Goal: Information Seeking & Learning: Find specific fact

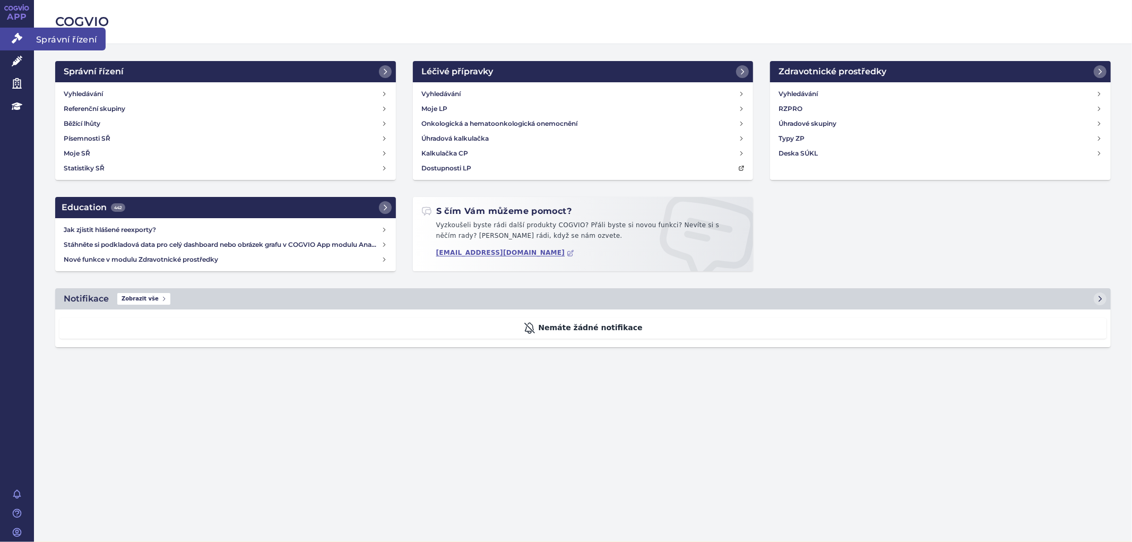
click at [14, 41] on icon at bounding box center [17, 38] width 11 height 11
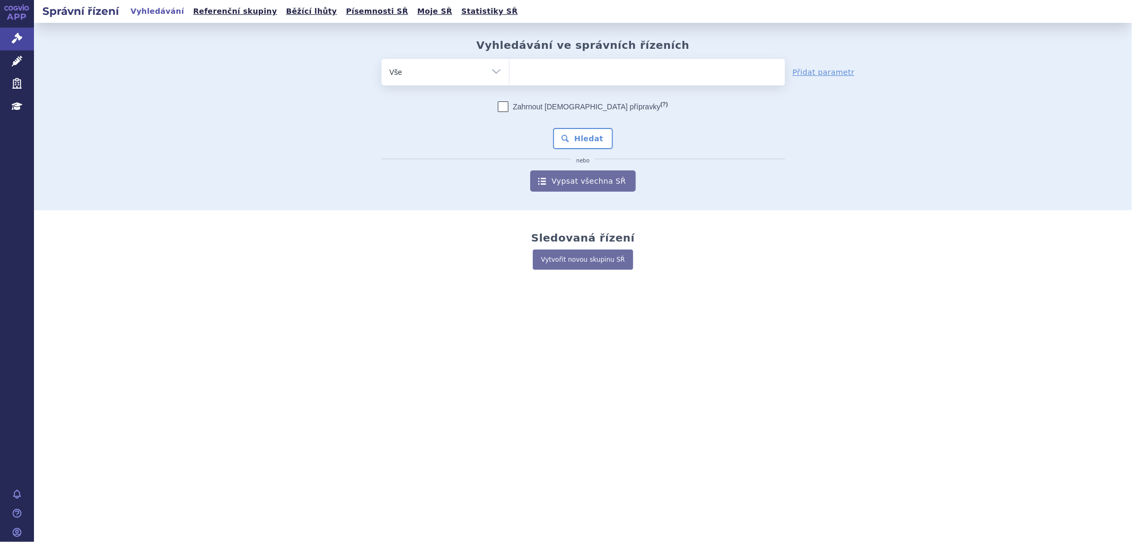
click at [576, 77] on ul at bounding box center [646, 70] width 275 height 22
click at [509, 77] on select at bounding box center [509, 71] width 1 height 27
click at [522, 73] on input "search" at bounding box center [520, 70] width 6 height 13
type input "xa"
type input "xan"
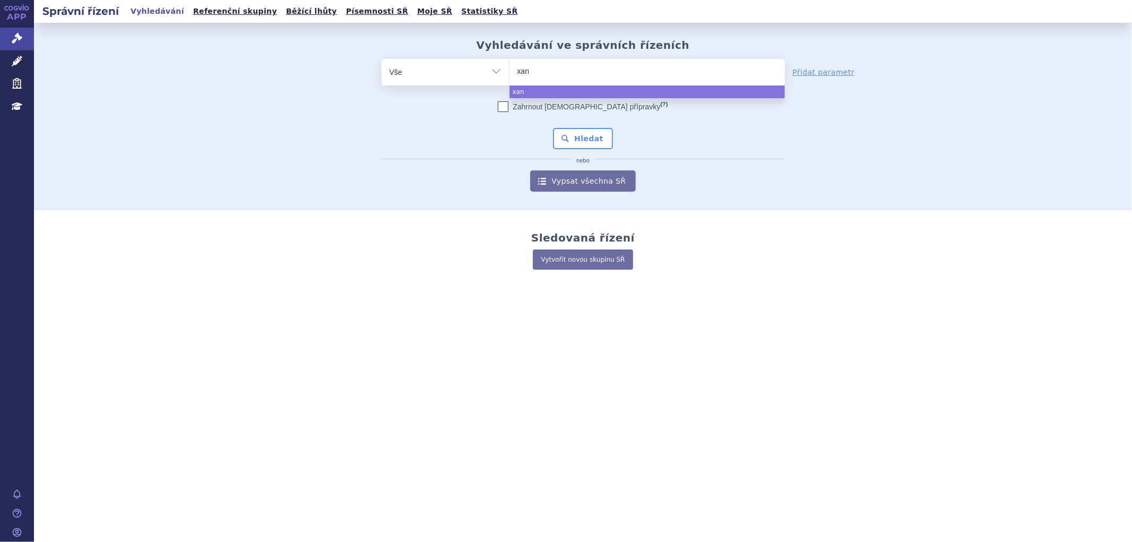
type input "xani"
type input "xanit"
type input "xani"
type input "xaniŕ"
type input "xaniŕva"
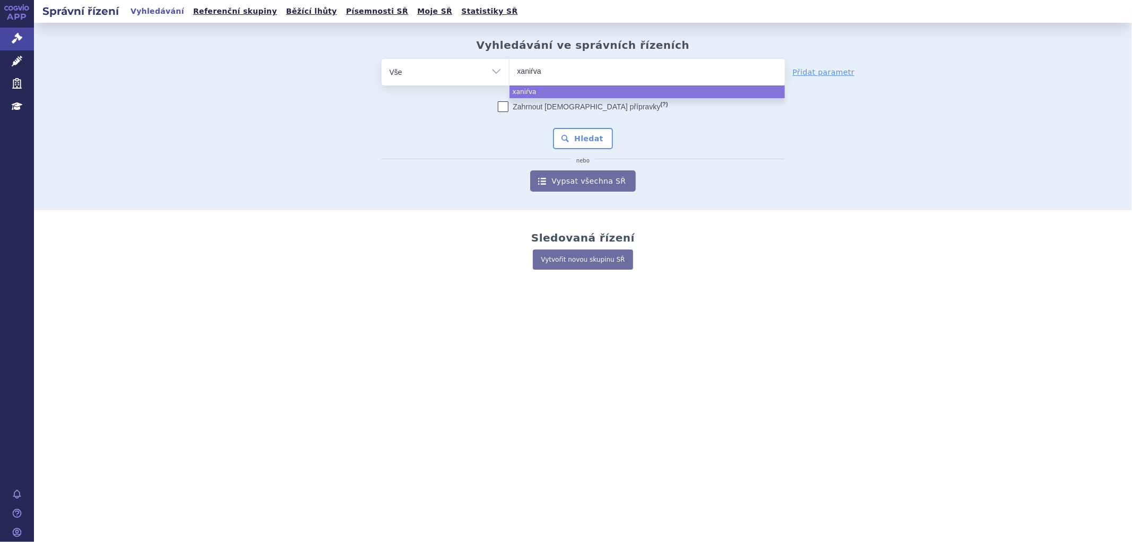
select select "xaniŕva"
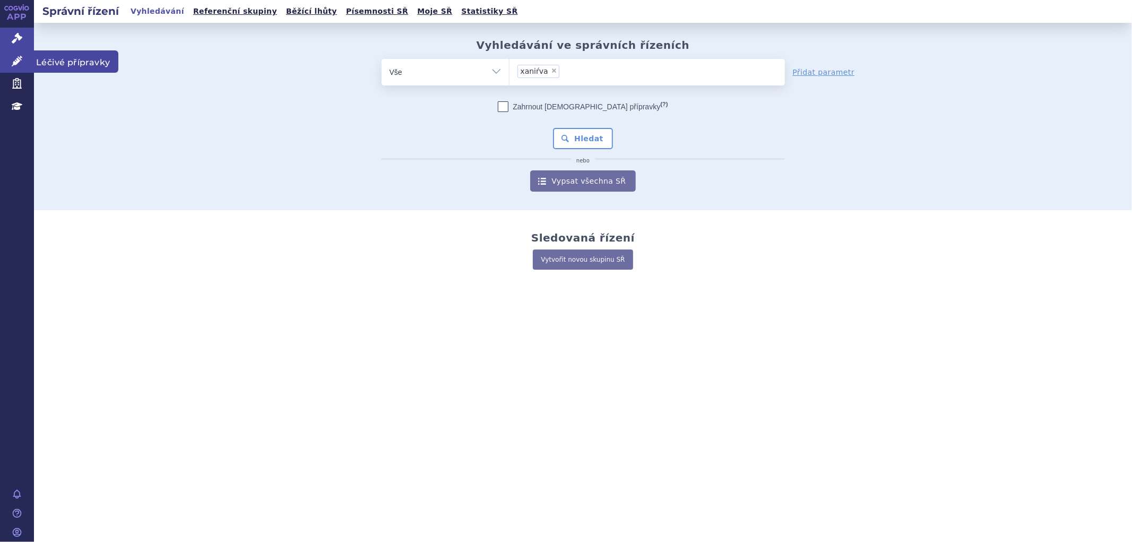
click at [22, 61] on icon at bounding box center [17, 61] width 11 height 11
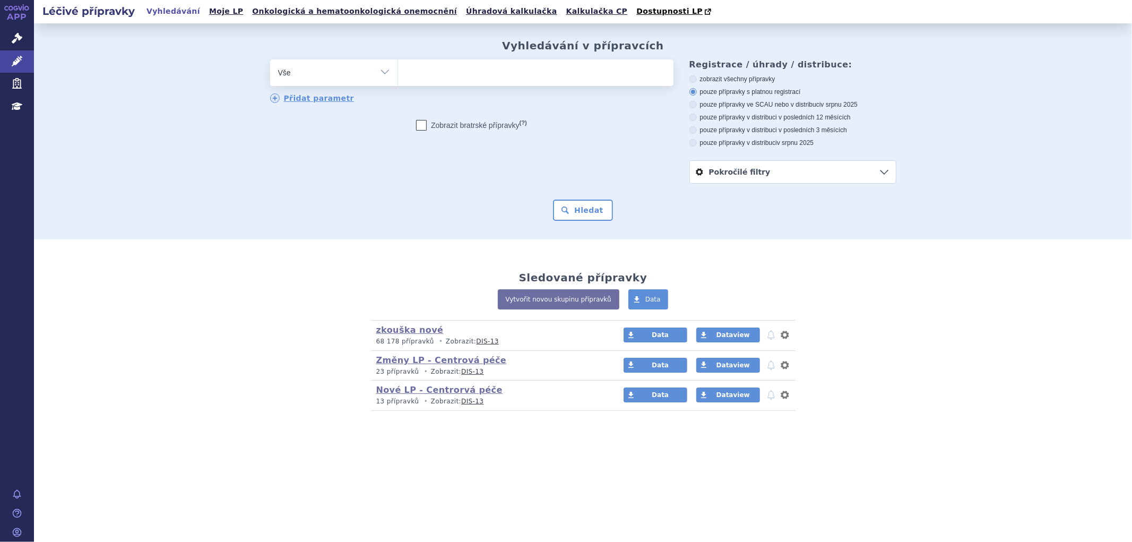
click at [426, 73] on ul at bounding box center [535, 70] width 275 height 22
click at [398, 73] on select at bounding box center [397, 72] width 1 height 27
type input "xan"
type input "xani"
type input "xanir"
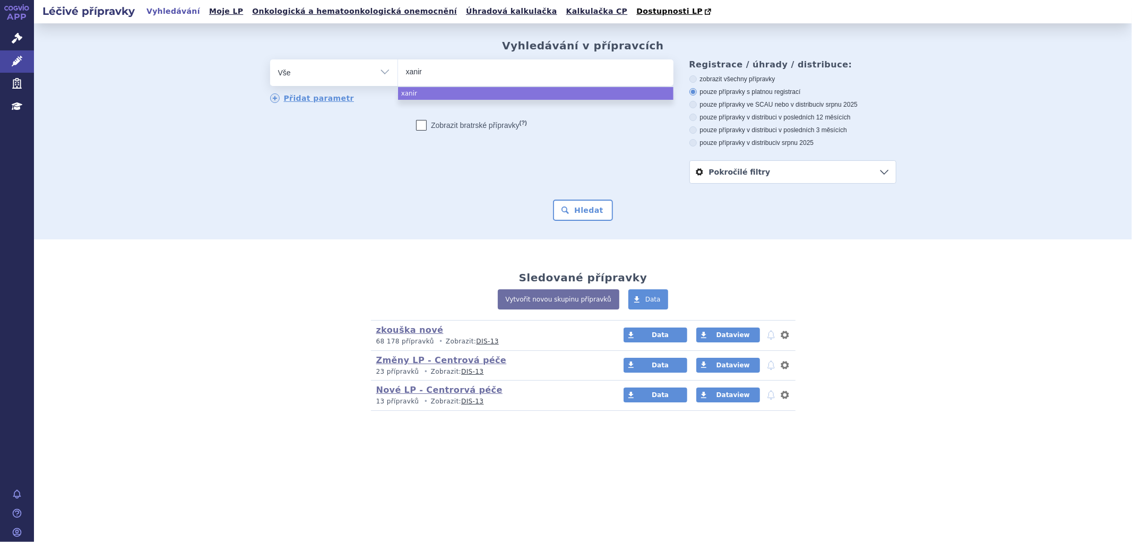
type input "xanirv"
type input "xanirva"
select select "xanirva"
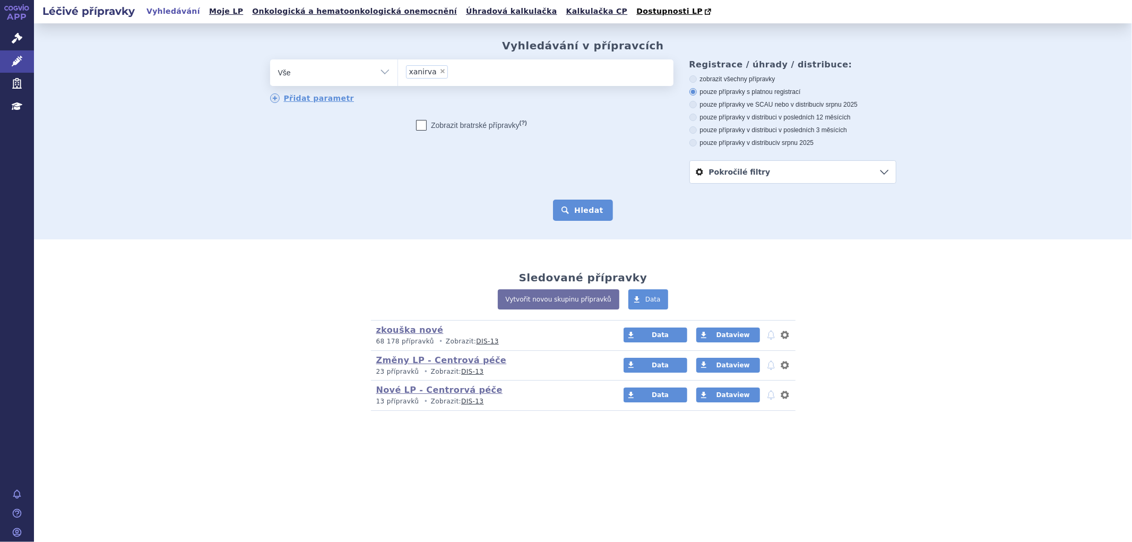
click at [574, 221] on button "Hledat" at bounding box center [583, 209] width 60 height 21
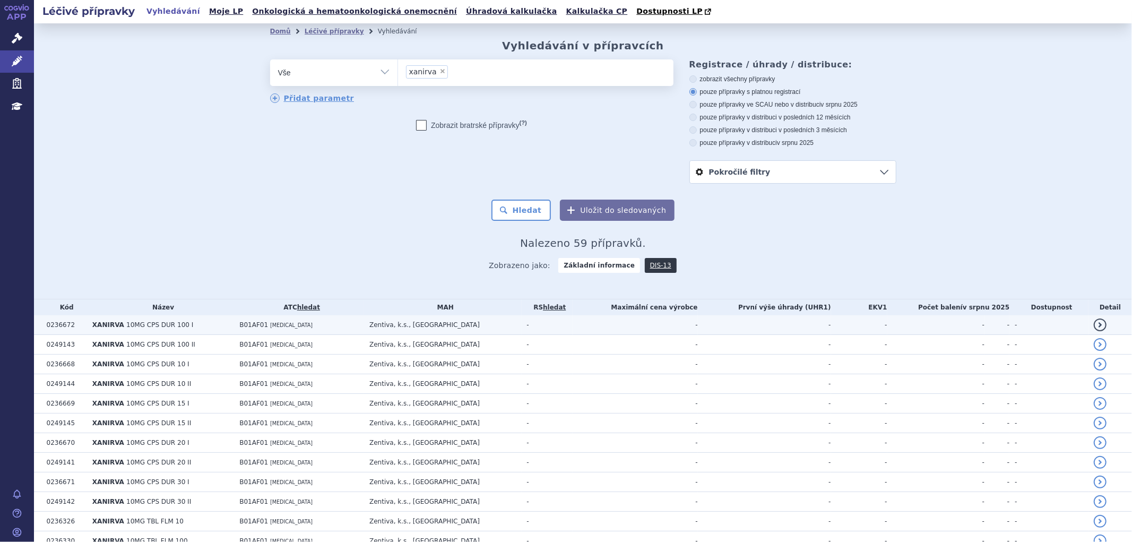
click at [155, 327] on span "10MG CPS DUR 100 I" at bounding box center [159, 324] width 67 height 7
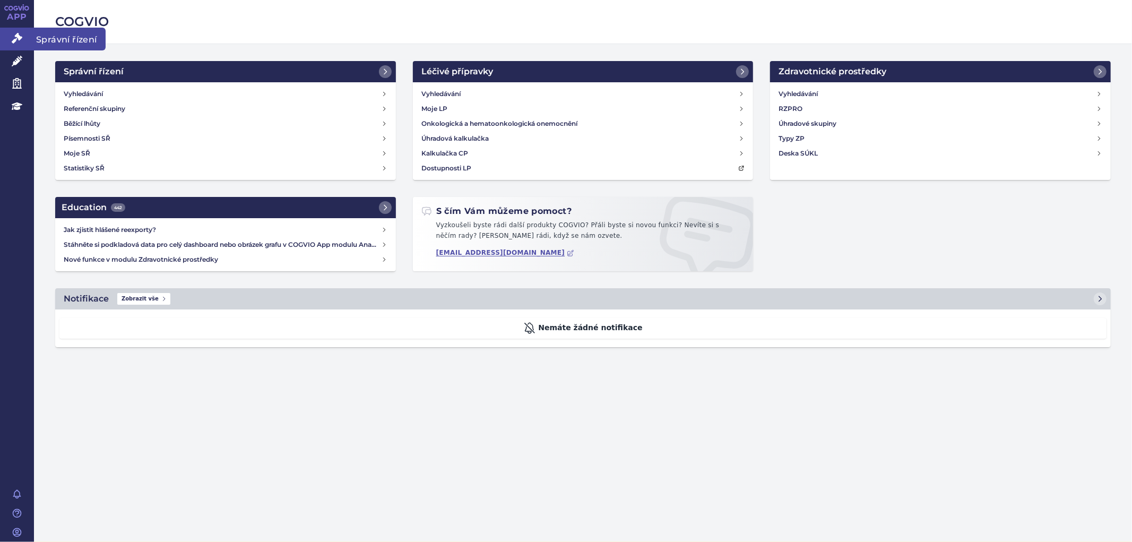
click at [28, 48] on link "Správní řízení" at bounding box center [17, 39] width 34 height 22
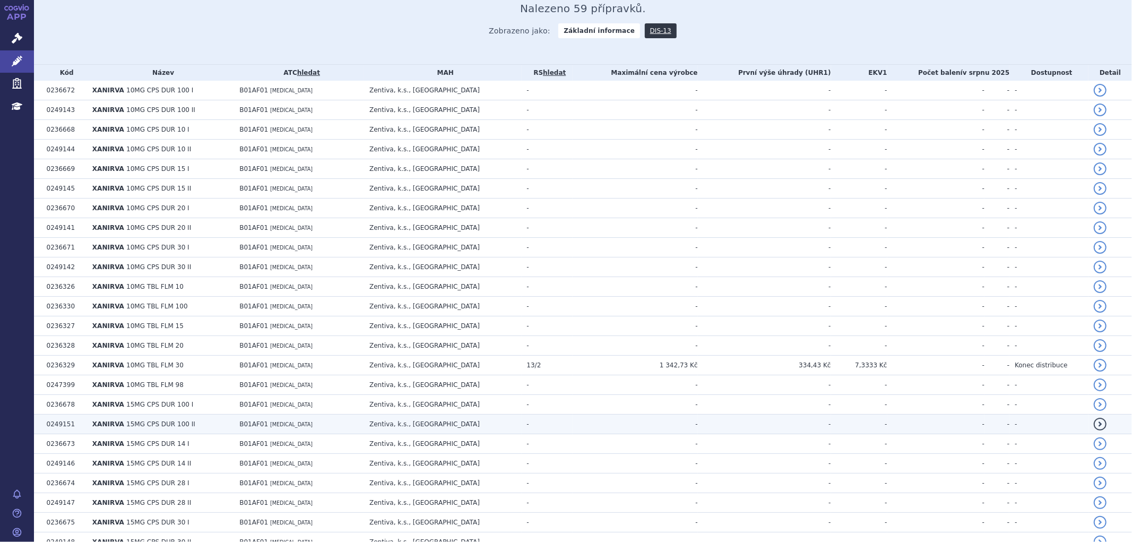
scroll to position [236, 0]
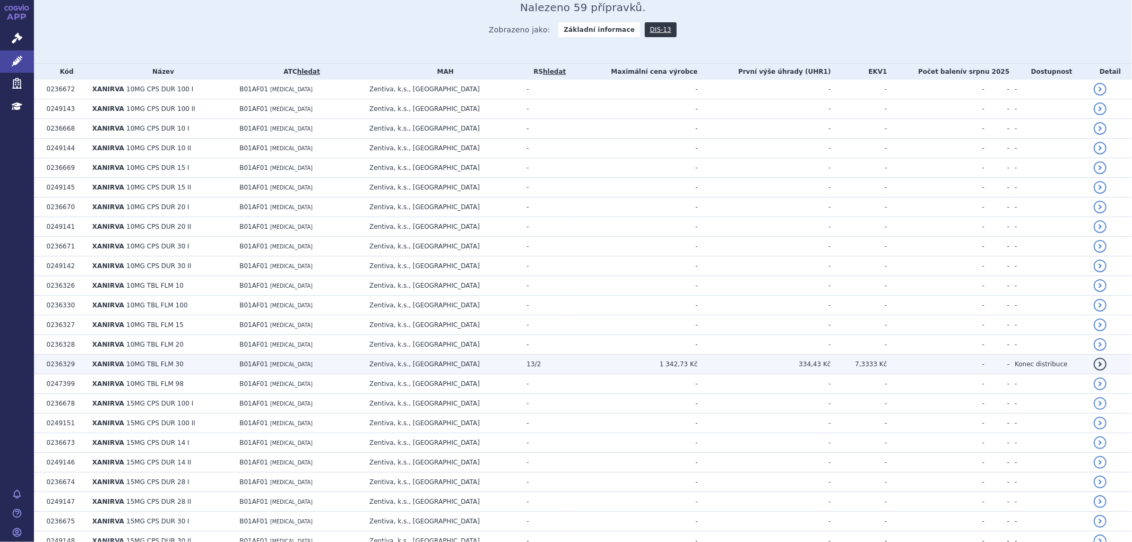
click at [153, 362] on span "10MG TBL FLM 30" at bounding box center [154, 363] width 57 height 7
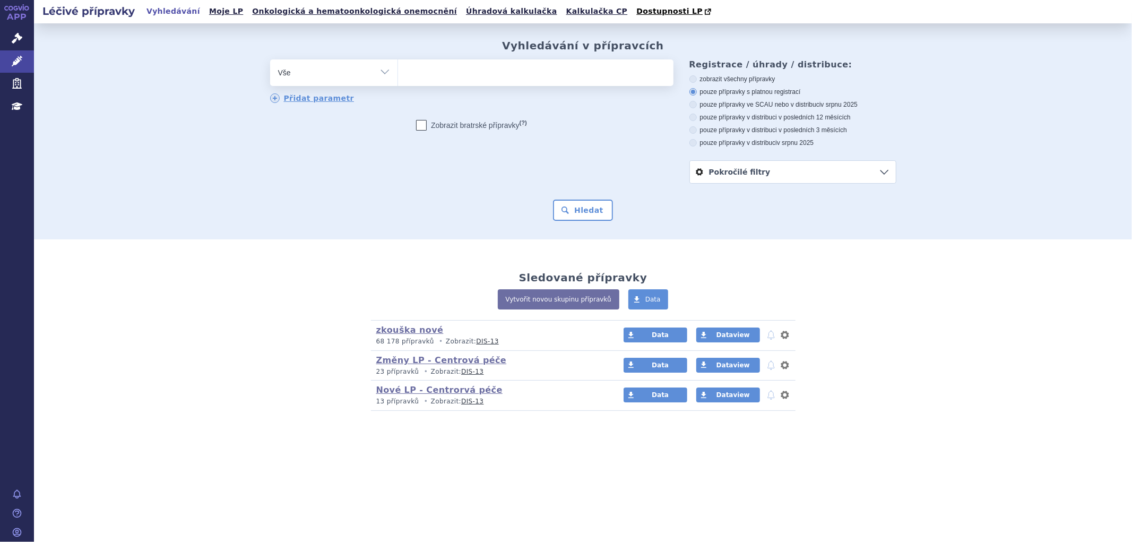
click at [490, 82] on ul at bounding box center [535, 70] width 275 height 22
click at [398, 82] on select at bounding box center [397, 72] width 1 height 27
type input "xa"
type input "xan"
type input "xani"
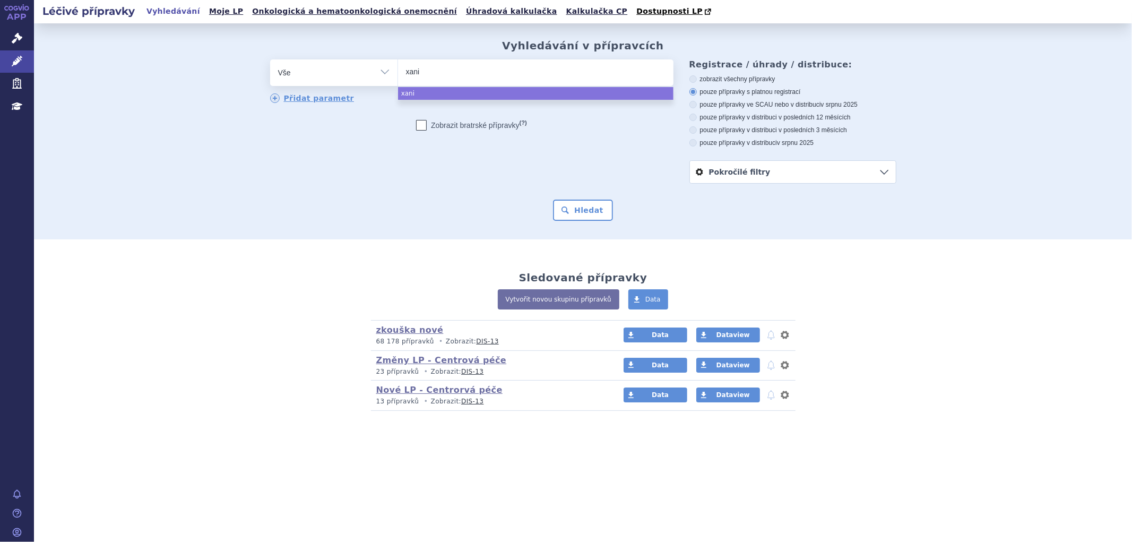
type input "xanir"
type input "xanirv"
type input "xanirva"
select select "xanirva"
click at [585, 204] on button "Hledat" at bounding box center [583, 209] width 60 height 21
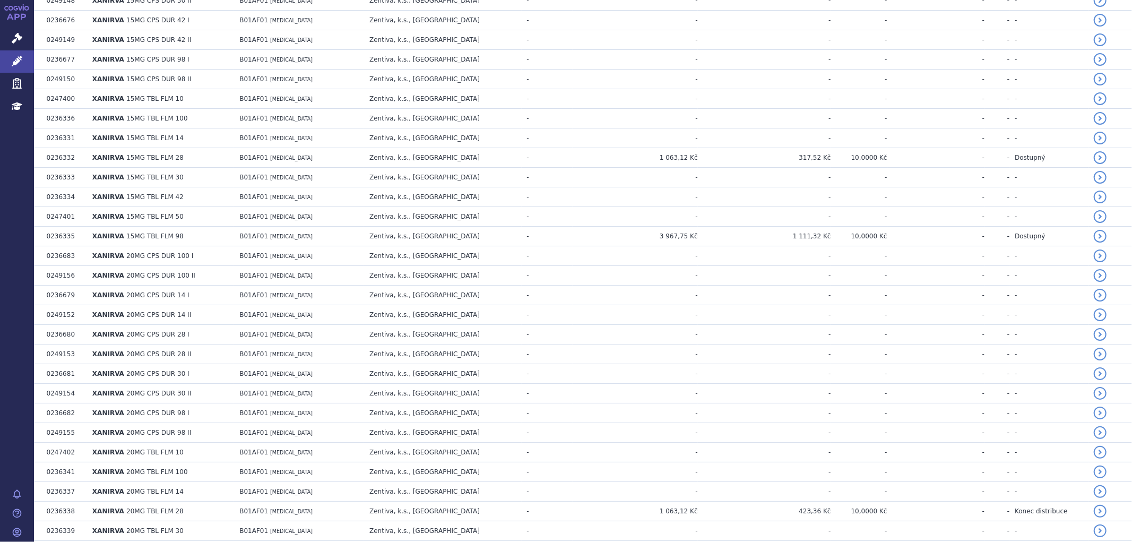
scroll to position [978, 0]
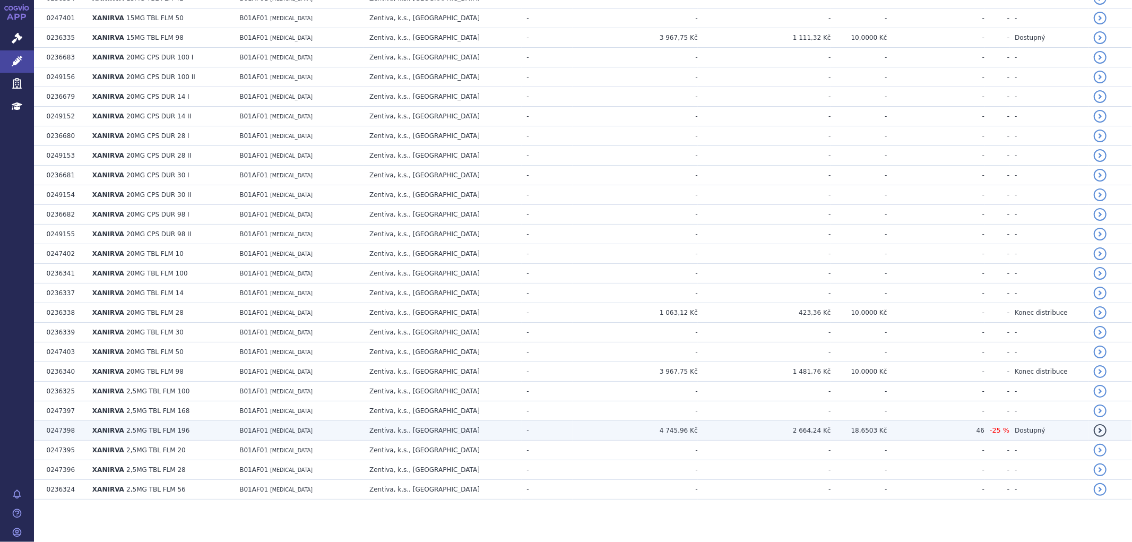
click at [428, 421] on td "Zentiva, k.s., [GEOGRAPHIC_DATA]" at bounding box center [442, 431] width 157 height 20
